Goal: Task Accomplishment & Management: Use online tool/utility

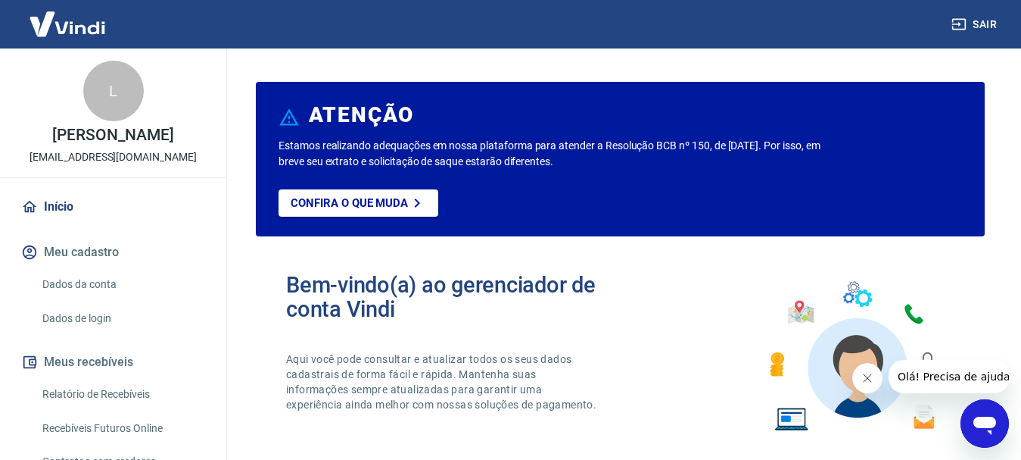
click at [865, 373] on icon "Fechar mensagem da empresa" at bounding box center [867, 378] width 12 height 12
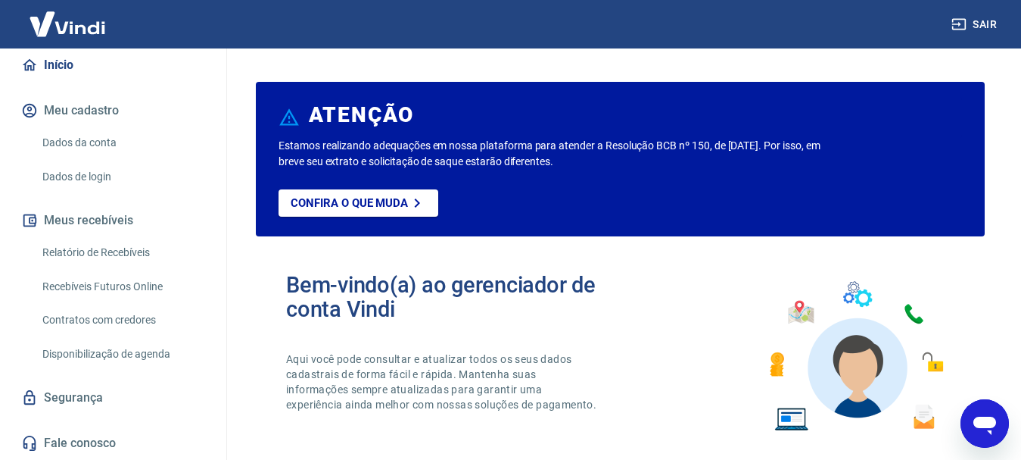
click at [93, 282] on link "Recebíveis Futuros Online" at bounding box center [122, 286] width 172 height 31
